Goal: Task Accomplishment & Management: Manage account settings

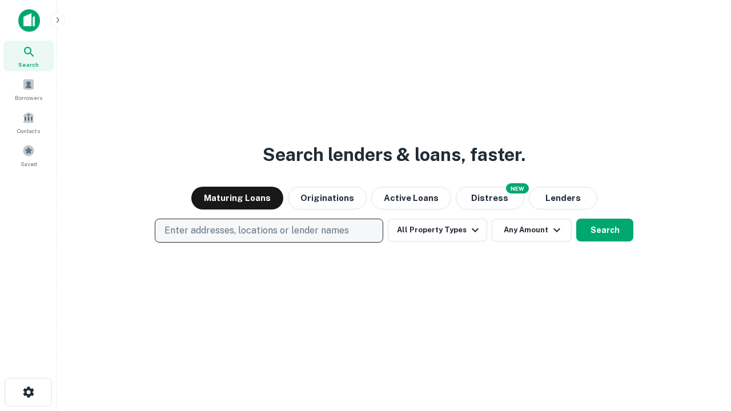
click at [268, 231] on p "Enter addresses, locations or lender names" at bounding box center [256, 231] width 184 height 14
type input "**********"
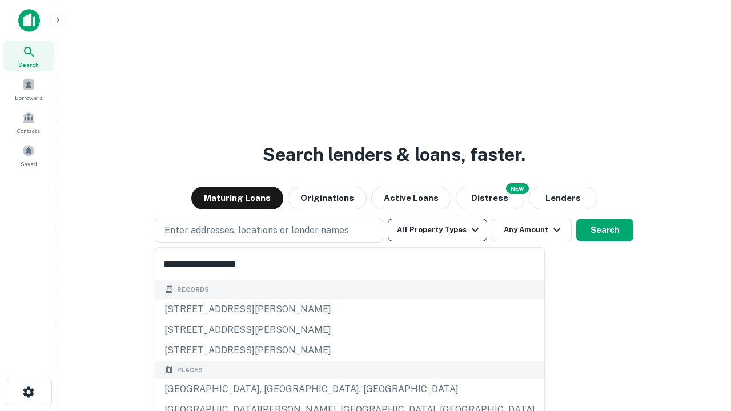
click at [273, 389] on div "[GEOGRAPHIC_DATA], [GEOGRAPHIC_DATA], [GEOGRAPHIC_DATA]" at bounding box center [349, 389] width 389 height 21
click at [437, 230] on button "All Property Types" at bounding box center [437, 230] width 99 height 23
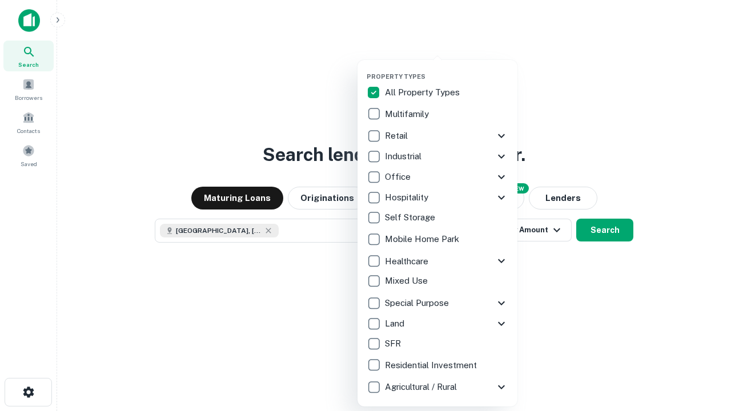
click at [446, 69] on button "button" at bounding box center [447, 69] width 160 height 1
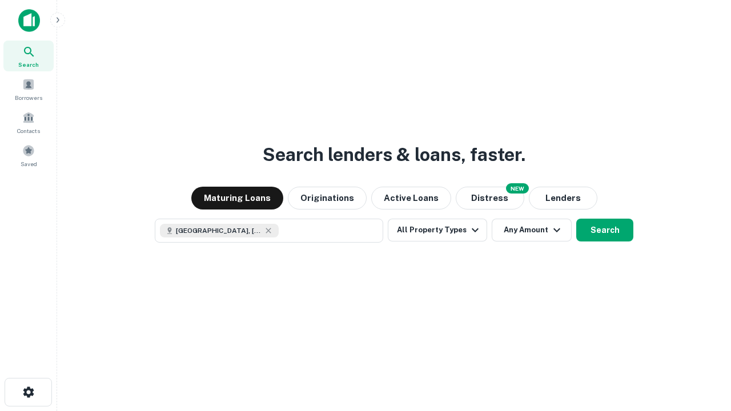
scroll to position [18, 0]
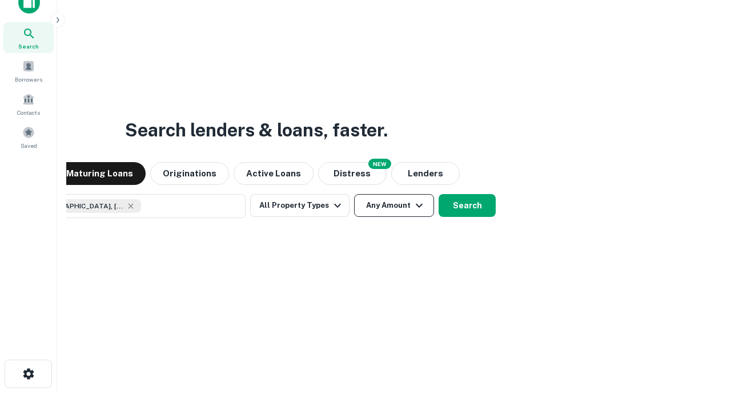
click at [354, 194] on button "Any Amount" at bounding box center [394, 205] width 80 height 23
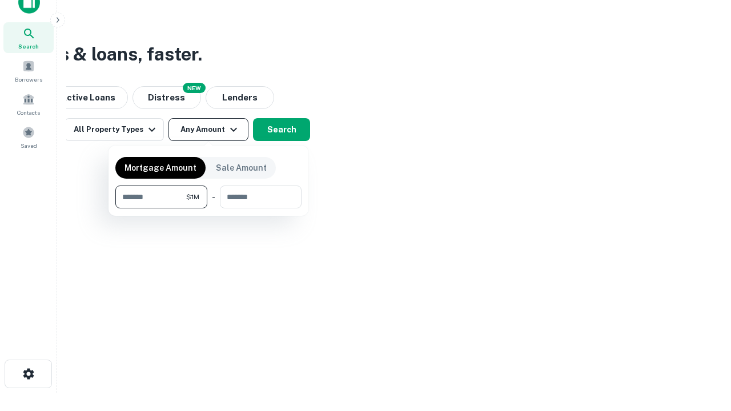
type input "*******"
click at [208, 208] on button "button" at bounding box center [208, 208] width 186 height 1
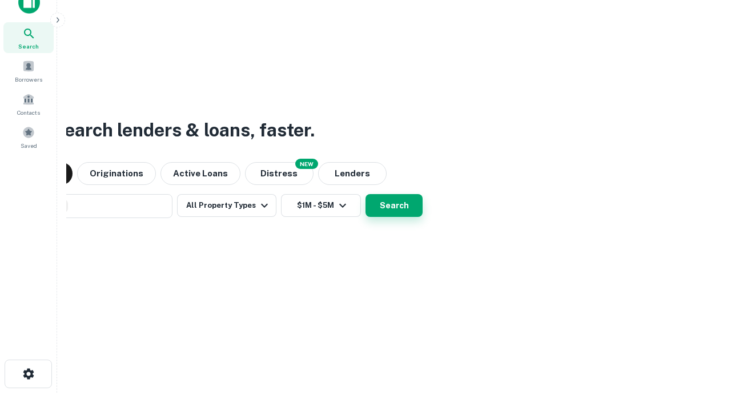
click at [365, 194] on button "Search" at bounding box center [393, 205] width 57 height 23
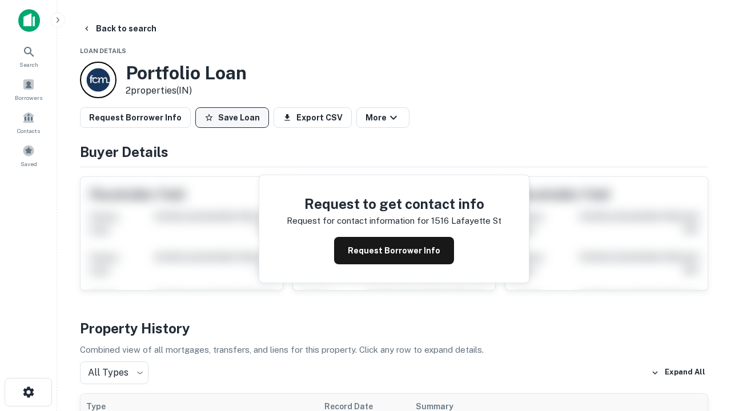
click at [232, 118] on button "Save Loan" at bounding box center [232, 117] width 74 height 21
click at [235, 118] on button "Loan Saved" at bounding box center [234, 117] width 79 height 21
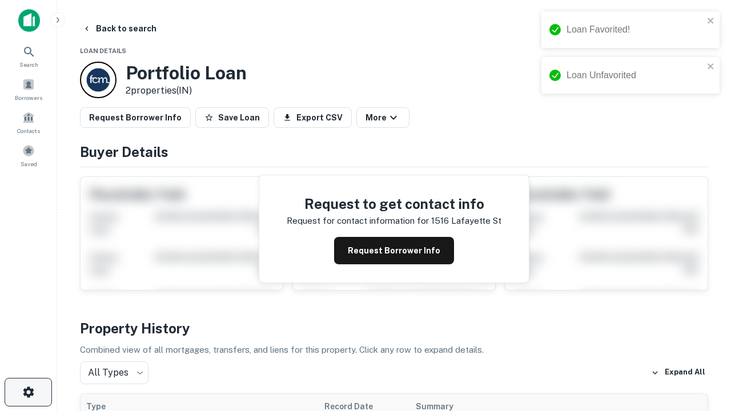
click at [28, 392] on icon "button" at bounding box center [29, 392] width 14 height 14
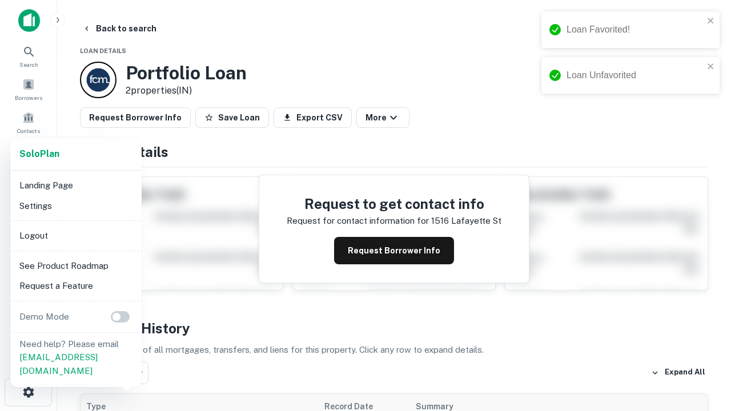
click at [75, 235] on li "Logout" at bounding box center [76, 236] width 122 height 21
